Goal: Navigation & Orientation: Find specific page/section

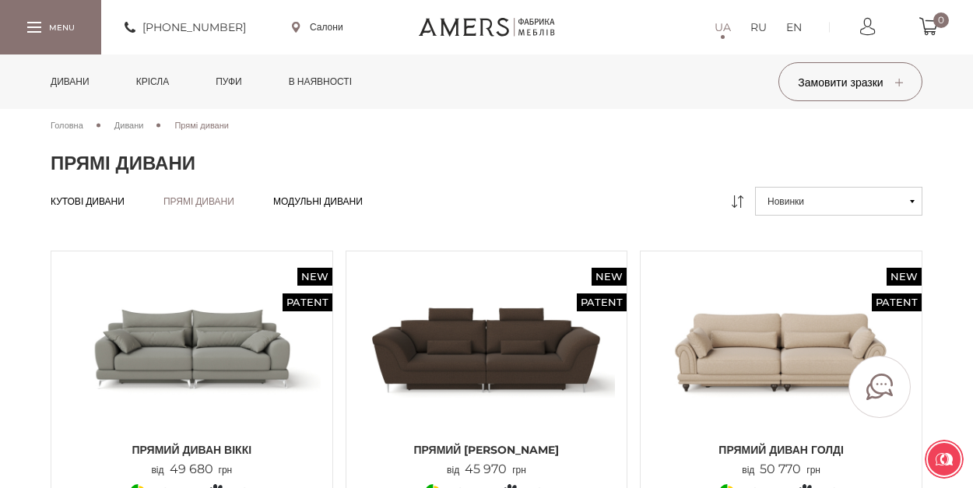
click at [156, 84] on link "Крісла" at bounding box center [153, 81] width 56 height 54
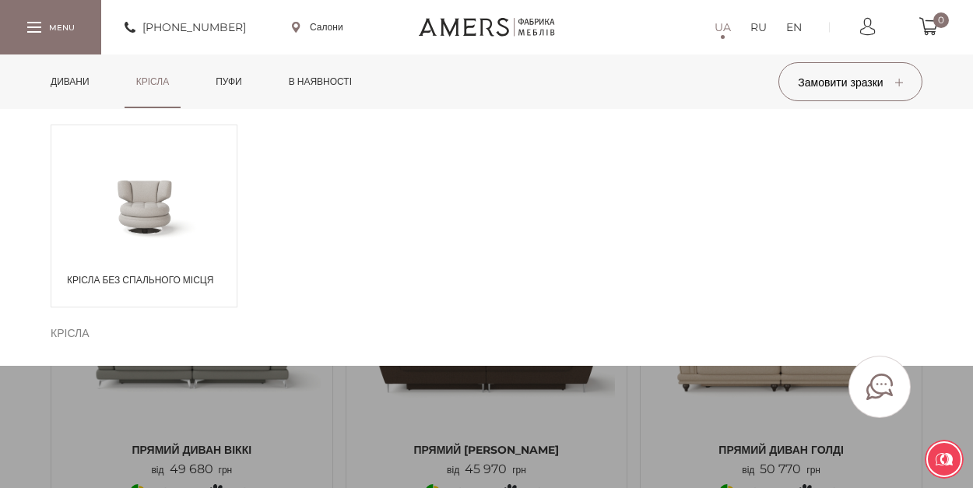
click at [235, 77] on link "Пуфи" at bounding box center [229, 81] width 50 height 54
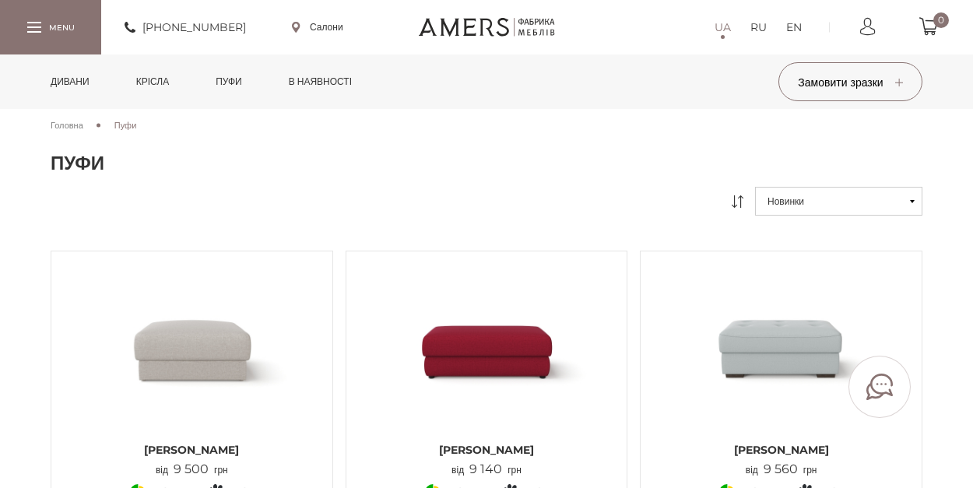
click at [328, 92] on link "в наявності" at bounding box center [320, 81] width 86 height 54
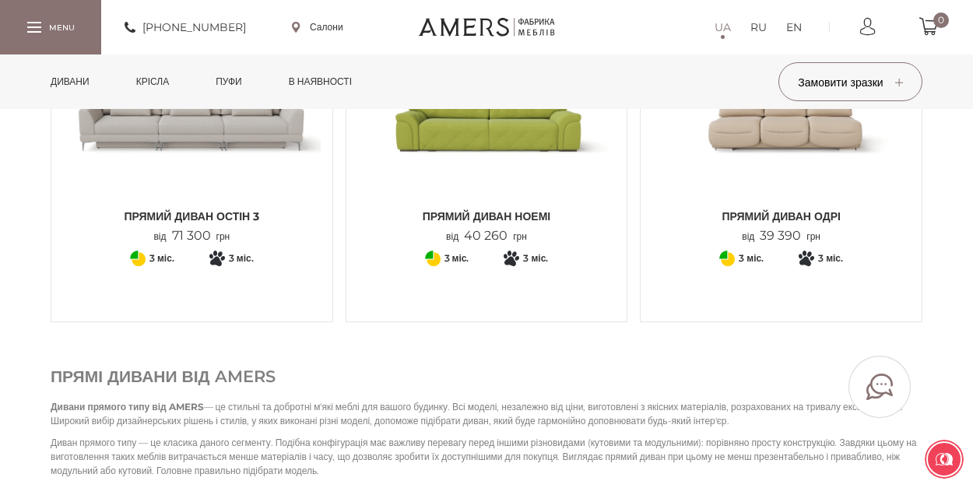
scroll to position [1857, 0]
